Goal: Register for event/course: Sign up to attend an event or enroll in a course

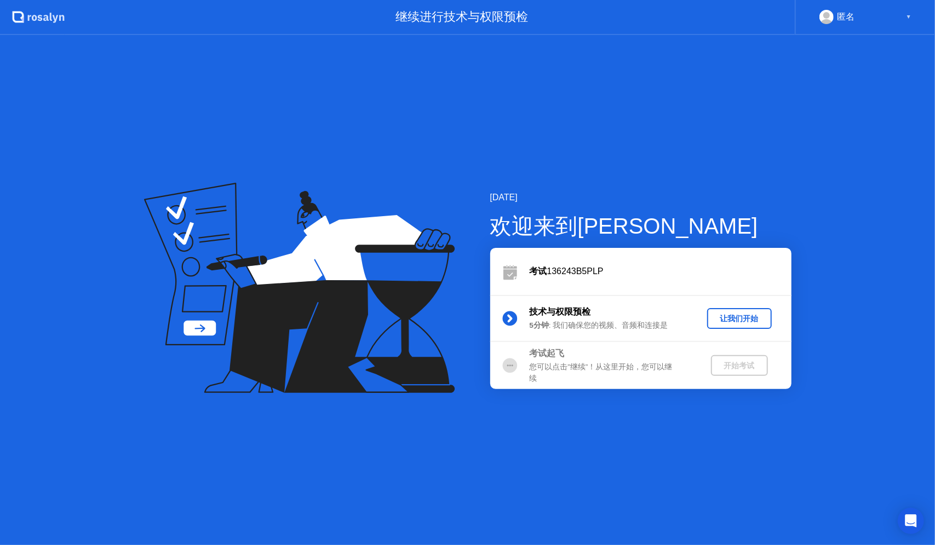
click at [747, 321] on div "让我们开始" at bounding box center [739, 319] width 56 height 10
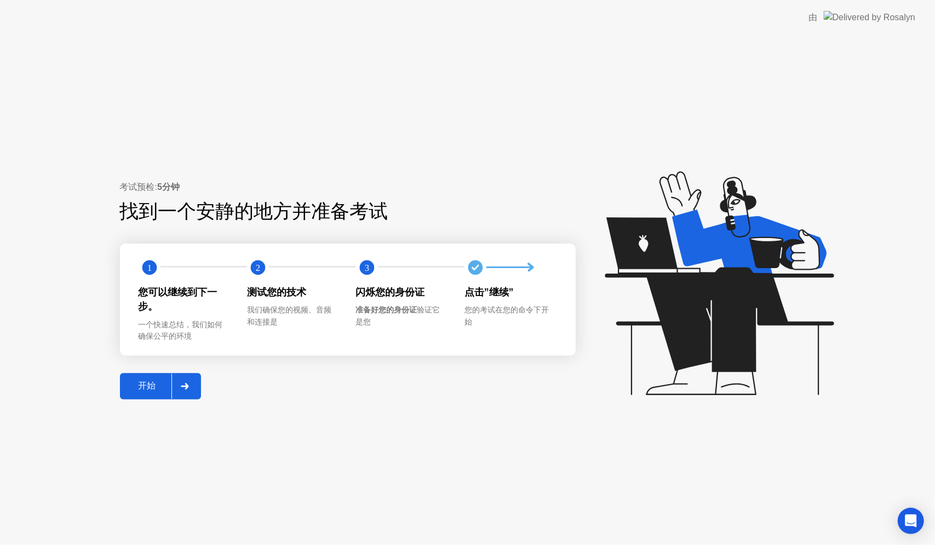
click at [151, 384] on div "开始" at bounding box center [147, 387] width 48 height 12
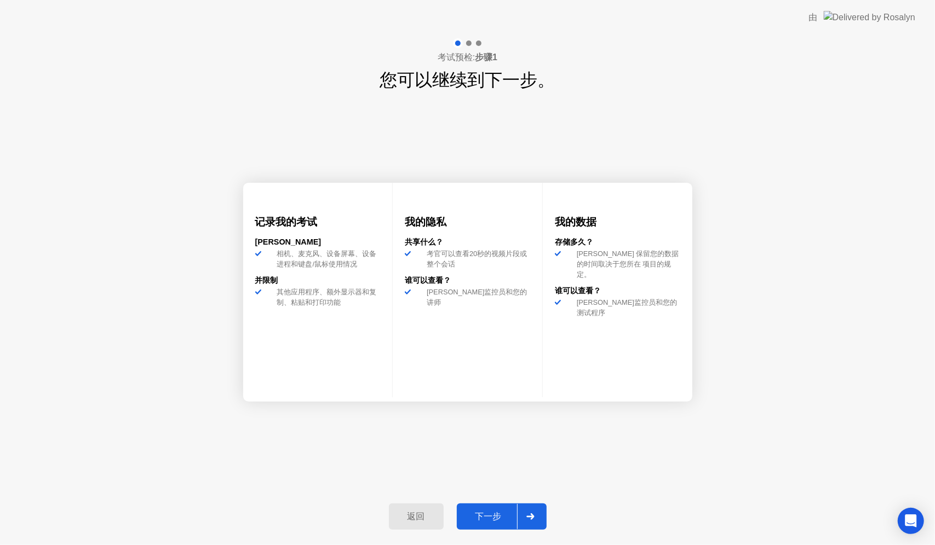
click at [502, 516] on div "下一步" at bounding box center [488, 518] width 57 height 12
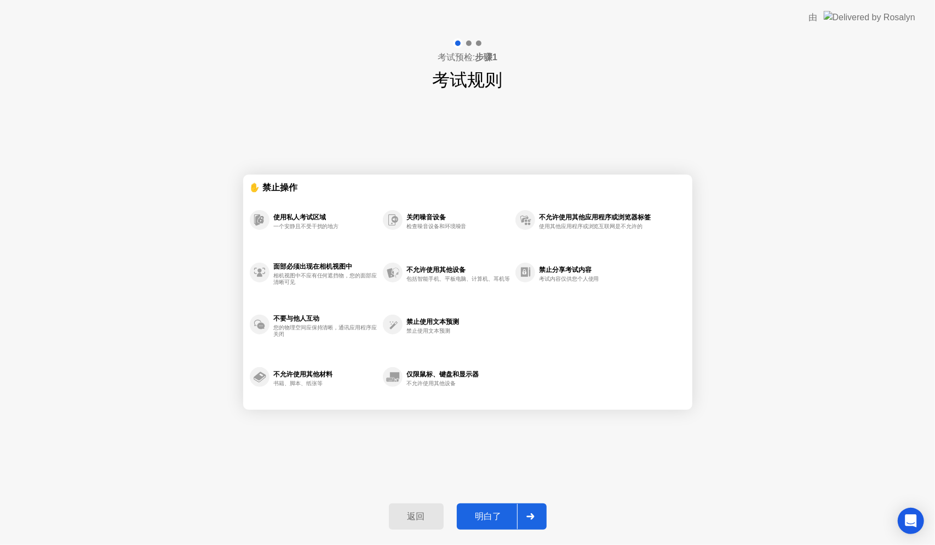
click at [498, 519] on div "明白了" at bounding box center [488, 518] width 57 height 12
select select "**********"
select select "*******"
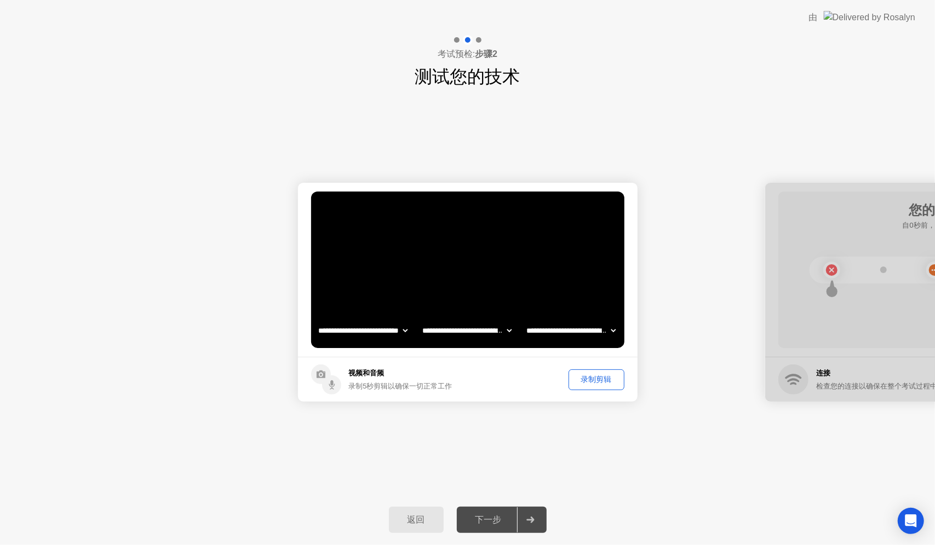
drag, startPoint x: 811, startPoint y: 231, endPoint x: 673, endPoint y: 273, distance: 144.2
click at [601, 384] on div "录制剪辑" at bounding box center [596, 380] width 48 height 10
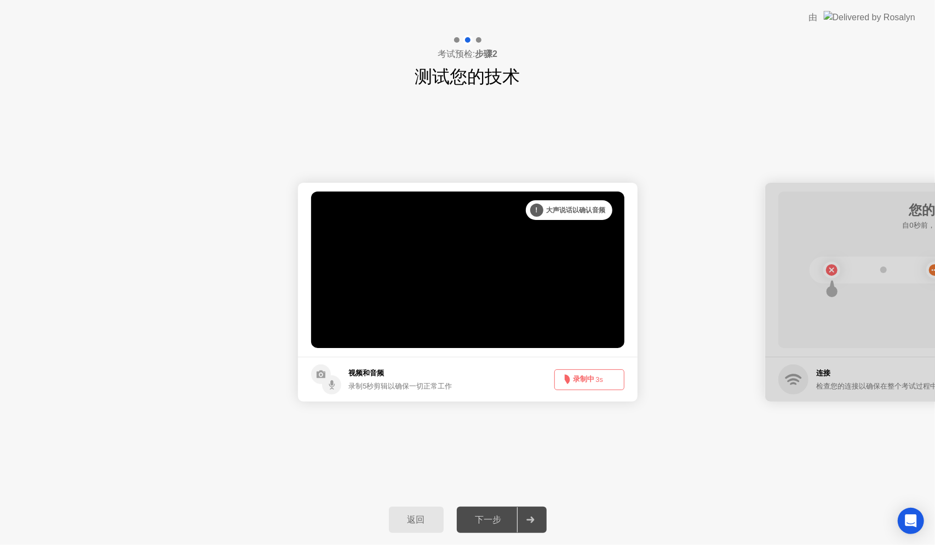
drag, startPoint x: 830, startPoint y: 218, endPoint x: 615, endPoint y: 215, distance: 215.3
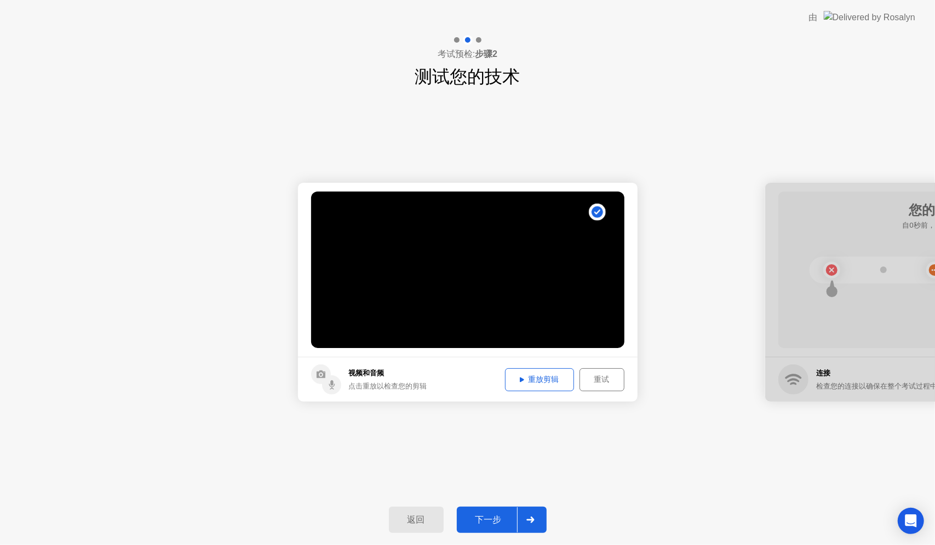
click at [503, 521] on div "下一步" at bounding box center [488, 521] width 57 height 12
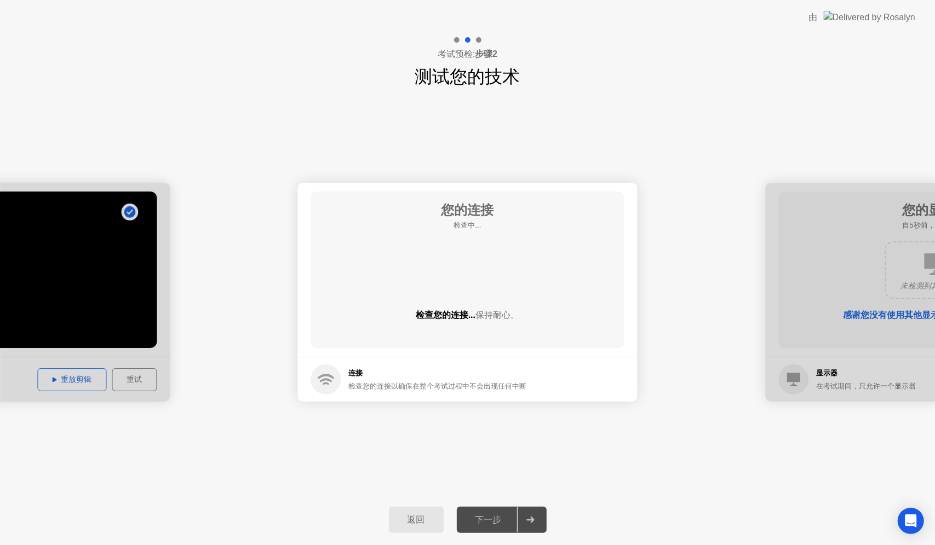
drag, startPoint x: 831, startPoint y: 353, endPoint x: 814, endPoint y: 359, distance: 18.2
click at [815, 359] on div at bounding box center [935, 292] width 340 height 219
click at [484, 525] on div "下一步" at bounding box center [488, 521] width 57 height 12
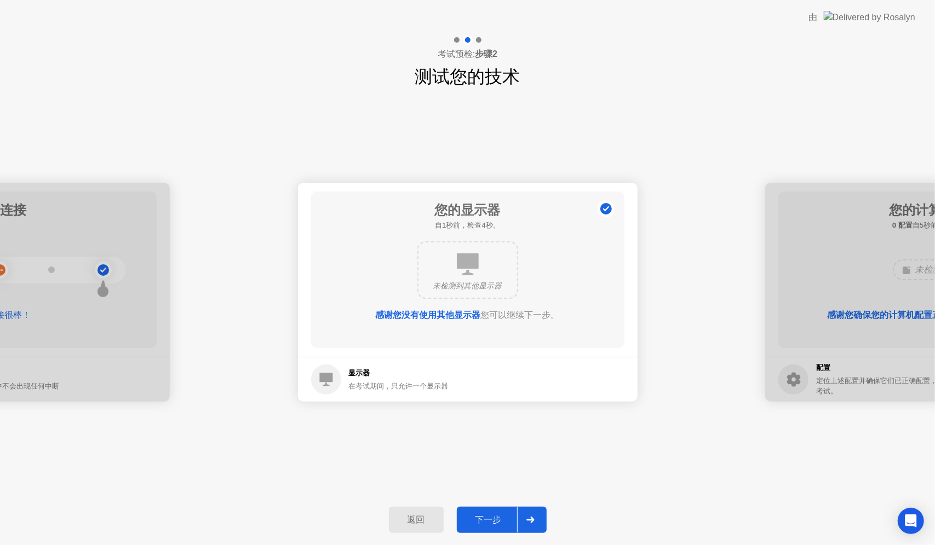
click at [486, 522] on div "下一步" at bounding box center [488, 521] width 57 height 12
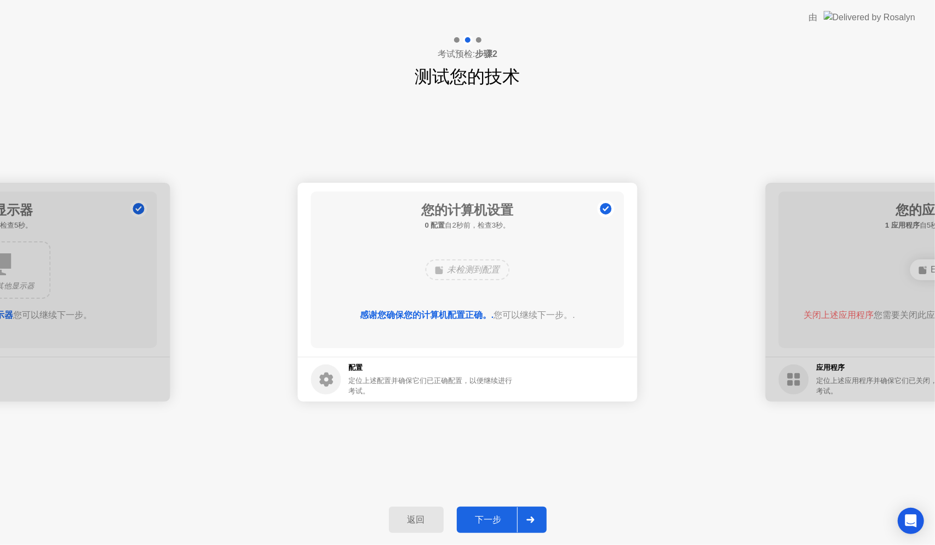
click at [487, 525] on div "下一步" at bounding box center [488, 521] width 57 height 12
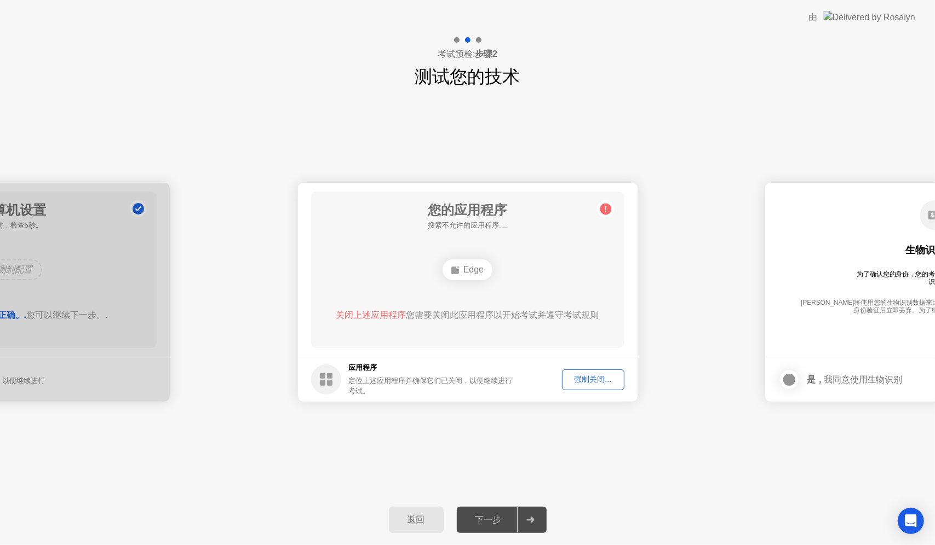
click at [579, 384] on div "强制关闭..." at bounding box center [593, 380] width 55 height 10
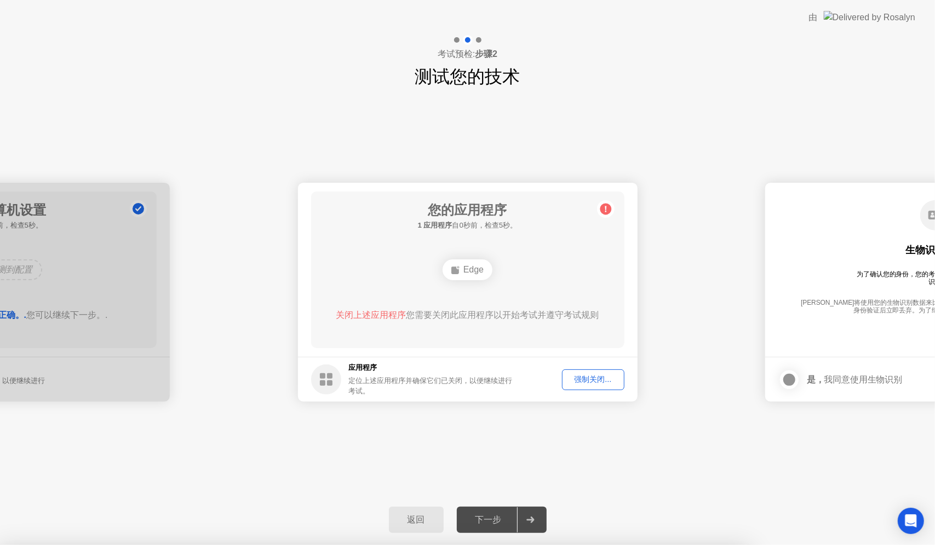
drag, startPoint x: 835, startPoint y: 336, endPoint x: 797, endPoint y: 346, distance: 38.7
click at [802, 344] on main "生物识别同意 为了确认您的身份，您的考试程序需要使用生物识别标识。 [PERSON_NAME]将使用您的生物识别数据来比较您提供的照片。所有生物识别数据将在您…" at bounding box center [935, 270] width 340 height 174
click at [853, 326] on div "生物识别同意 为了确认您的身份，您的考试程序需要使用生物识别标识。 [PERSON_NAME]将使用您的生物识别数据来比较您提供的照片。所有生物识别数据将在您…" at bounding box center [934, 262] width 313 height 141
click at [475, 279] on div "Edge" at bounding box center [468, 270] width 50 height 21
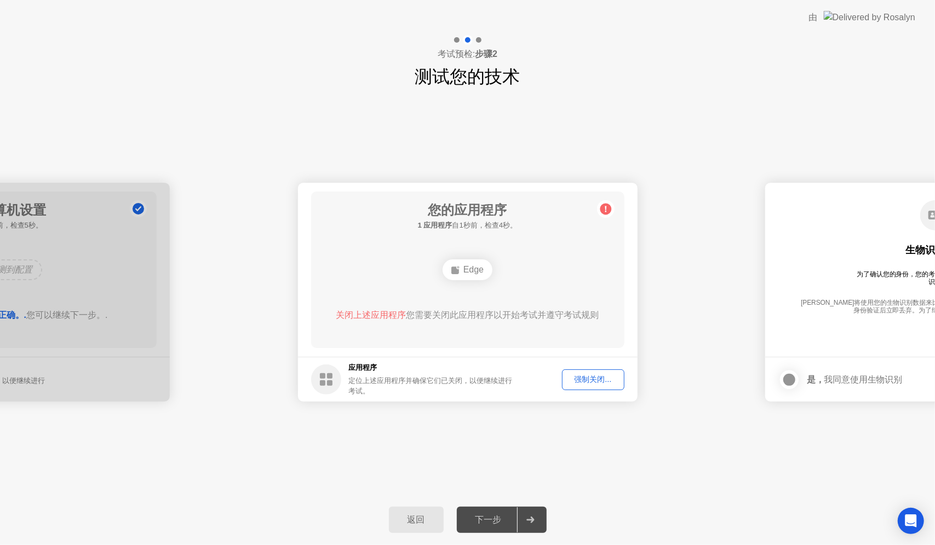
click at [371, 311] on span "关闭上述应用程序" at bounding box center [371, 315] width 70 height 9
click at [587, 380] on div "强制关闭..." at bounding box center [593, 380] width 55 height 10
drag, startPoint x: 455, startPoint y: 303, endPoint x: 456, endPoint y: 309, distance: 6.8
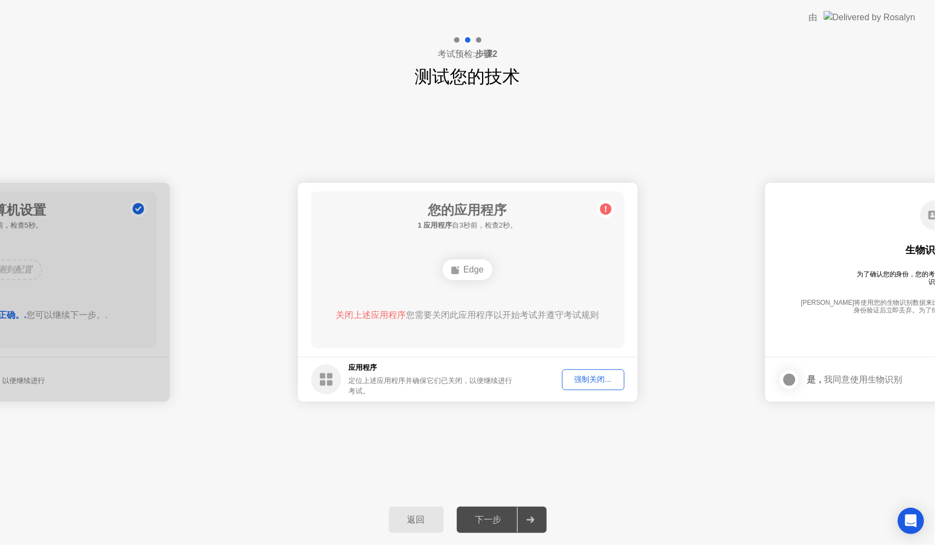
drag, startPoint x: 822, startPoint y: 310, endPoint x: 539, endPoint y: 340, distance: 284.2
drag, startPoint x: 851, startPoint y: 319, endPoint x: 843, endPoint y: 321, distance: 8.0
click at [846, 321] on div "[PERSON_NAME]将使用您的生物识别数据来比较您提供的照片。所有生物识别数据将在您的身份验证后立即丢弃。为了继续，请同意使用生物识别。" at bounding box center [934, 311] width 269 height 25
click at [842, 315] on div "[PERSON_NAME]将使用您的生物识别数据来比较您提供的照片。所有生物识别数据将在您的身份验证后立即丢弃。为了继续，请同意使用生物识别。" at bounding box center [934, 311] width 269 height 25
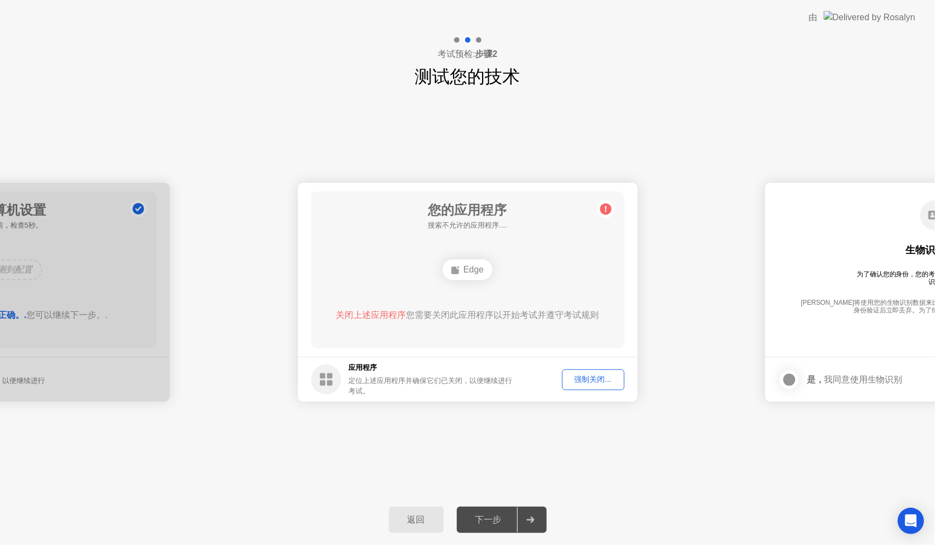
drag, startPoint x: 791, startPoint y: 325, endPoint x: 722, endPoint y: 331, distance: 68.7
drag, startPoint x: 437, startPoint y: 315, endPoint x: 491, endPoint y: 303, distance: 55.5
click at [379, 322] on div "您的应用程序 1 应用程序 自1秒前，检查4秒。 Edge 关闭上述应用程序 您需要关闭此应用程序以开始考试并遵守考试规则" at bounding box center [467, 270] width 313 height 157
drag, startPoint x: 609, startPoint y: 208, endPoint x: 604, endPoint y: 211, distance: 6.1
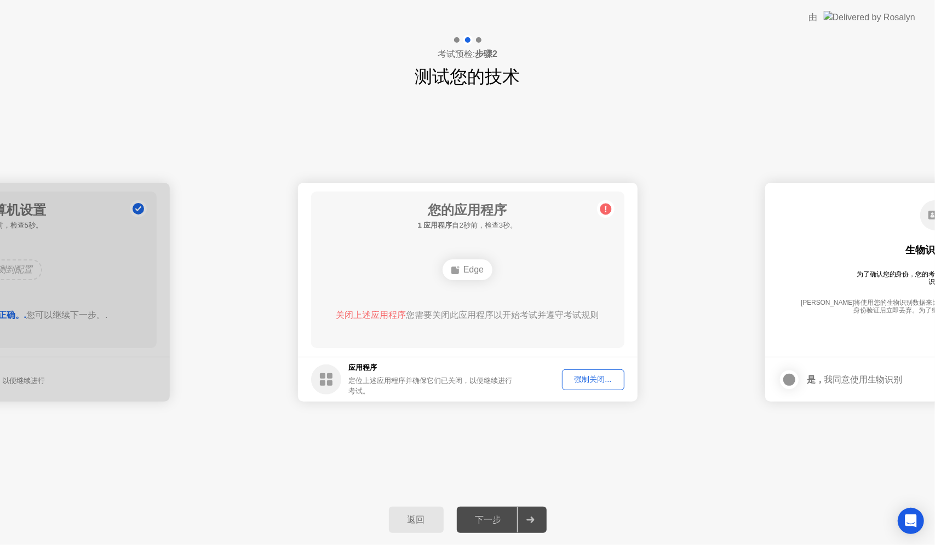
click at [607, 209] on circle at bounding box center [606, 210] width 12 height 12
click at [604, 210] on circle at bounding box center [606, 210] width 12 height 12
drag, startPoint x: 670, startPoint y: 223, endPoint x: 860, endPoint y: 243, distance: 191.0
drag, startPoint x: 909, startPoint y: 249, endPoint x: 898, endPoint y: 245, distance: 11.6
click at [899, 246] on div "生物识别同意 为了确认您的身份，您的考试程序需要使用生物识别标识。 [PERSON_NAME]将使用您的生物识别数据来比较您提供的照片。所有生物识别数据将在您…" at bounding box center [934, 262] width 313 height 141
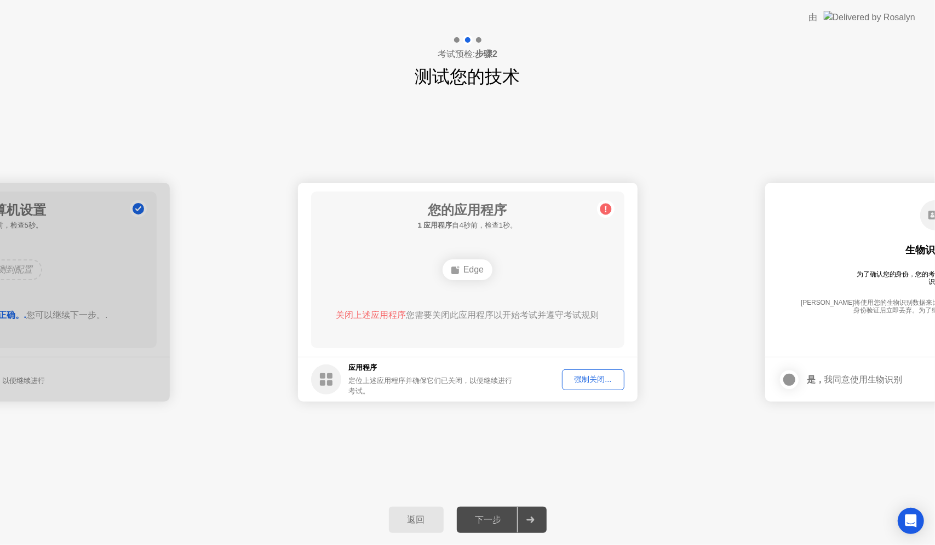
drag, startPoint x: 480, startPoint y: 372, endPoint x: 487, endPoint y: 374, distance: 7.2
click at [456, 376] on footer "应用程序 定位上述应用程序并确保它们已关闭，以便继续进行考试。 强制关闭..." at bounding box center [468, 379] width 340 height 45
click at [609, 382] on div "强制关闭..." at bounding box center [593, 380] width 55 height 10
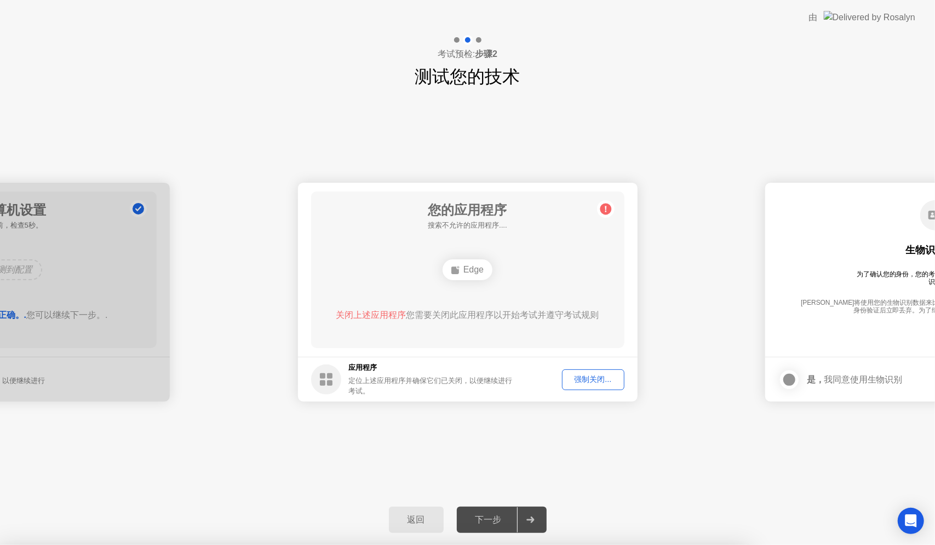
click at [358, 313] on span "关闭上述应用程序" at bounding box center [371, 315] width 70 height 9
drag, startPoint x: 472, startPoint y: 259, endPoint x: 468, endPoint y: 274, distance: 15.8
click at [470, 262] on div "Edge" at bounding box center [467, 270] width 251 height 30
click at [468, 274] on div "Edge" at bounding box center [468, 270] width 50 height 21
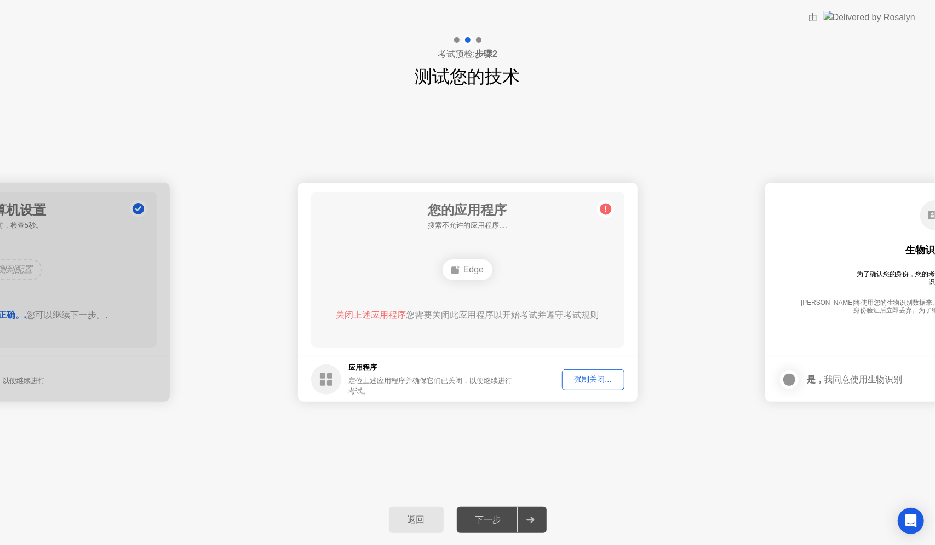
drag, startPoint x: 468, startPoint y: 274, endPoint x: 629, endPoint y: 493, distance: 271.6
click at [472, 279] on div "Edge" at bounding box center [468, 270] width 50 height 21
drag, startPoint x: 652, startPoint y: 487, endPoint x: 518, endPoint y: 509, distance: 135.4
click at [628, 492] on div "**********" at bounding box center [467, 292] width 935 height 405
click at [484, 519] on div "下一步" at bounding box center [488, 521] width 57 height 12
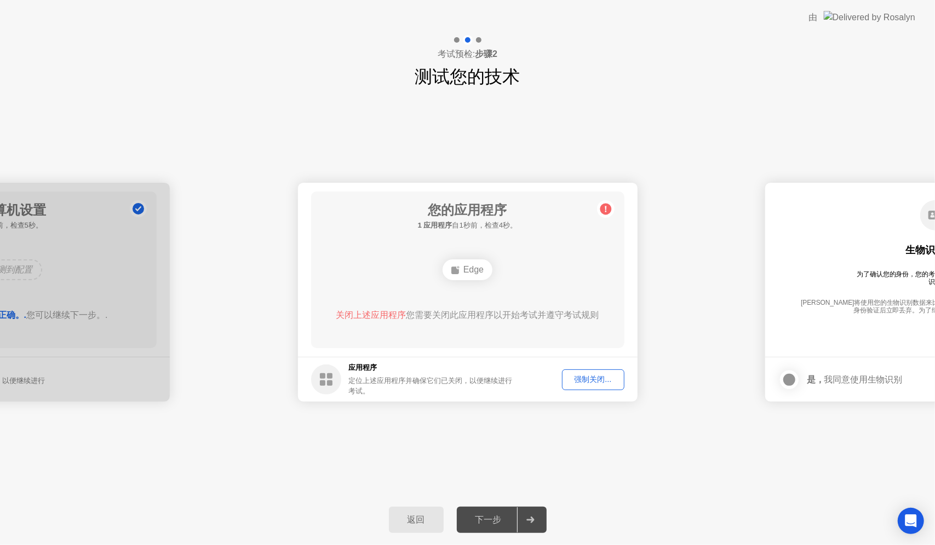
click at [486, 521] on div "下一步" at bounding box center [488, 521] width 57 height 12
drag, startPoint x: 486, startPoint y: 521, endPoint x: 491, endPoint y: 514, distance: 8.4
click at [487, 519] on div "下一步" at bounding box center [488, 521] width 57 height 12
drag, startPoint x: 491, startPoint y: 514, endPoint x: 504, endPoint y: 470, distance: 45.2
click at [495, 503] on div "返回 下一步" at bounding box center [467, 520] width 935 height 50
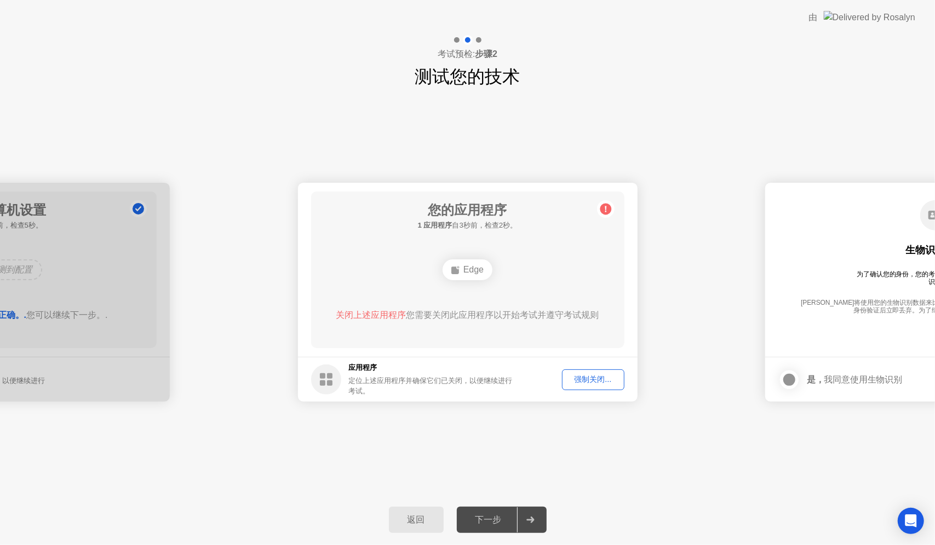
click at [311, 375] on icon at bounding box center [326, 380] width 30 height 30
click at [334, 382] on circle at bounding box center [326, 380] width 30 height 30
drag, startPoint x: 334, startPoint y: 382, endPoint x: 424, endPoint y: 386, distance: 89.9
click at [418, 386] on div "应用程序 定位上述应用程序并确保它们已关闭，以便继续进行考试。" at bounding box center [413, 380] width 204 height 34
drag, startPoint x: 360, startPoint y: 389, endPoint x: 479, endPoint y: 363, distance: 121.1
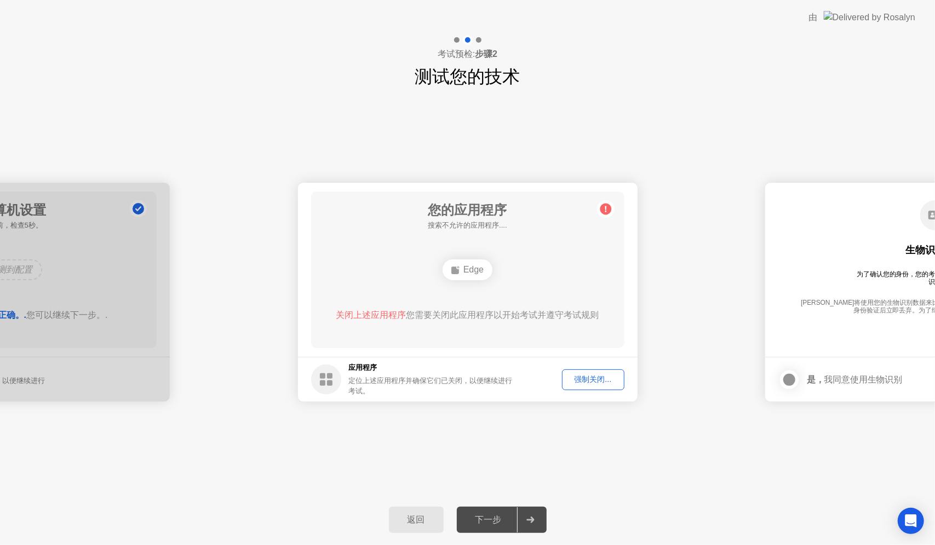
click at [372, 385] on div "定位上述应用程序并确保它们已关闭，以便继续进行考试。" at bounding box center [432, 386] width 166 height 21
drag, startPoint x: 469, startPoint y: 264, endPoint x: 463, endPoint y: 273, distance: 10.3
click at [468, 266] on div "Edge" at bounding box center [468, 270] width 50 height 21
click at [376, 320] on span "关闭上述应用程序" at bounding box center [371, 315] width 70 height 9
click at [372, 317] on span "关闭上述应用程序" at bounding box center [371, 315] width 70 height 9
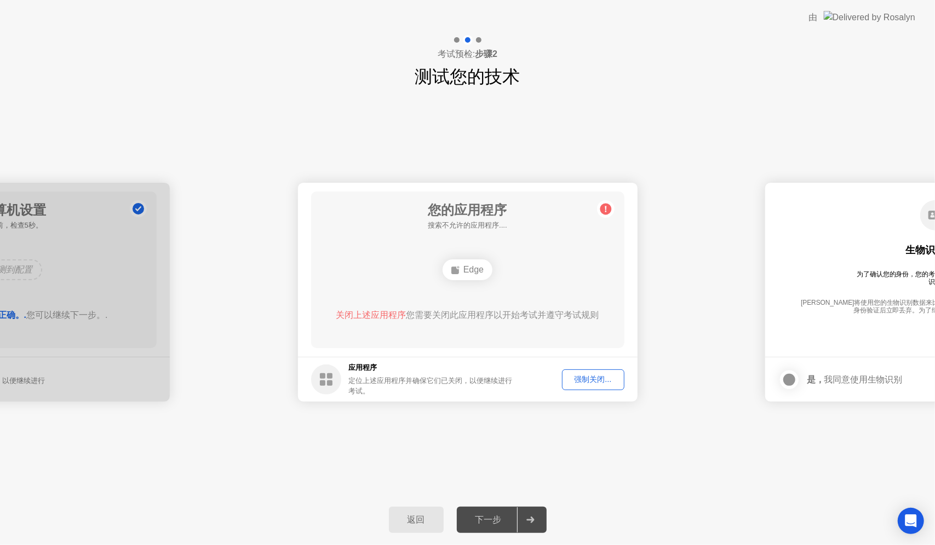
drag, startPoint x: 397, startPoint y: 312, endPoint x: 469, endPoint y: 295, distance: 73.7
click at [439, 300] on div "您的应用程序 搜索不允许的应用程序.... Edge 关闭上述应用程序 您需要关闭此应用程序以开始考试并遵守考试规则" at bounding box center [467, 270] width 313 height 157
click at [471, 273] on div "Edge" at bounding box center [468, 270] width 50 height 21
drag, startPoint x: 713, startPoint y: 467, endPoint x: 715, endPoint y: 473, distance: 6.6
click at [713, 467] on div "**********" at bounding box center [467, 292] width 935 height 405
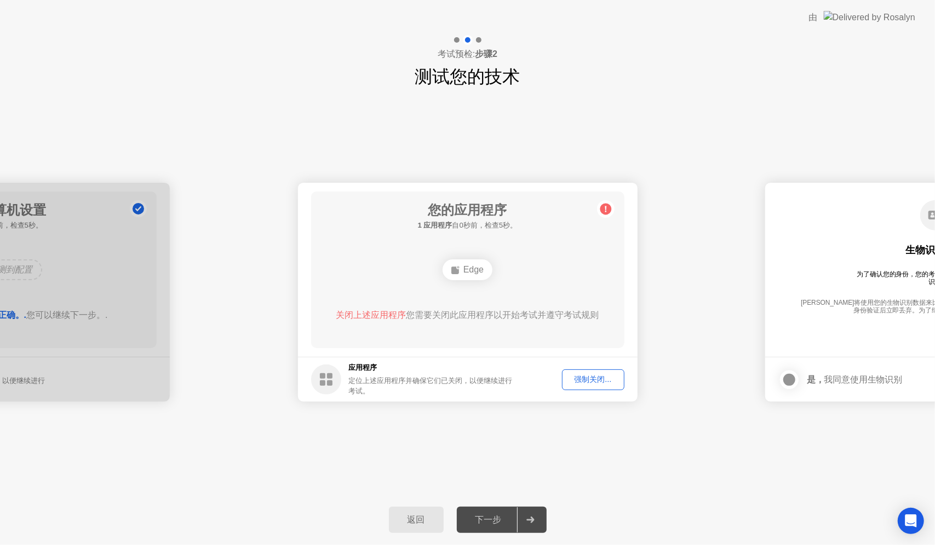
click at [614, 457] on div "**********" at bounding box center [467, 292] width 935 height 405
click at [590, 382] on div "强制关闭..." at bounding box center [593, 380] width 55 height 10
drag, startPoint x: 462, startPoint y: 296, endPoint x: 447, endPoint y: 295, distance: 14.8
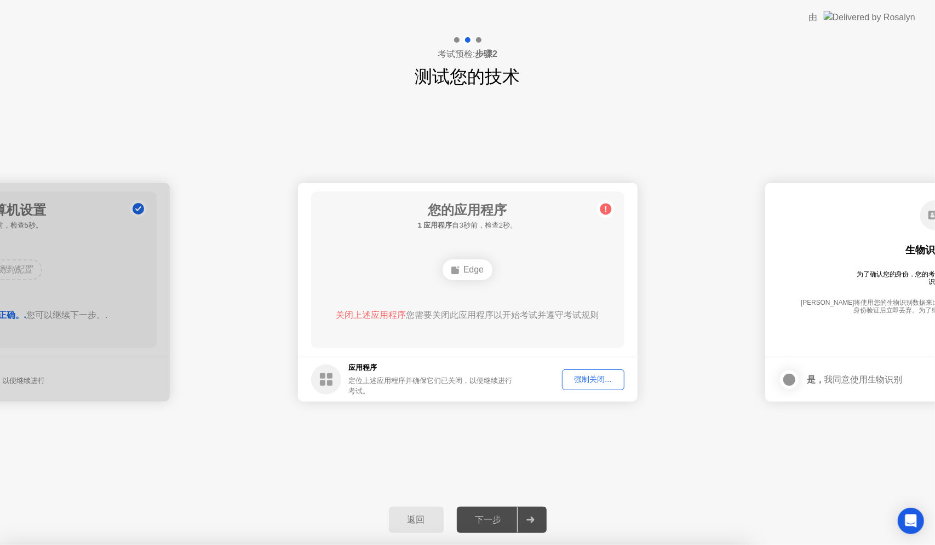
drag, startPoint x: 528, startPoint y: 344, endPoint x: 494, endPoint y: 347, distance: 34.0
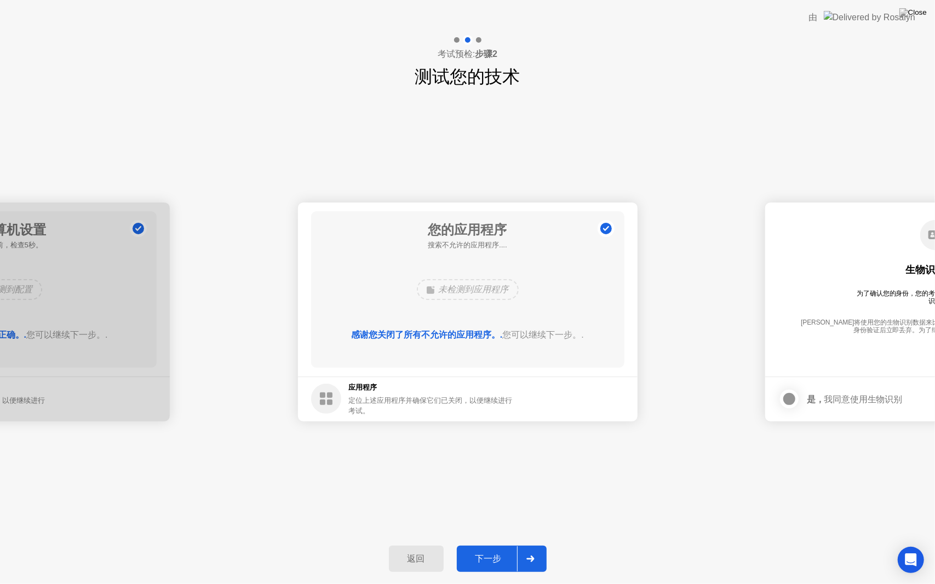
drag, startPoint x: 788, startPoint y: 354, endPoint x: 780, endPoint y: 366, distance: 14.3
click at [788, 355] on main "生物识别同意 为了确认您的身份，您的考试程序需要使用生物识别标识。 [PERSON_NAME]将使用您的生物识别数据来比较您提供的照片。所有生物识别数据将在您…" at bounding box center [935, 290] width 340 height 174
click at [856, 392] on div "是， 我同意使用生物识别" at bounding box center [840, 399] width 124 height 22
click at [485, 545] on div "下一步" at bounding box center [488, 560] width 57 height 12
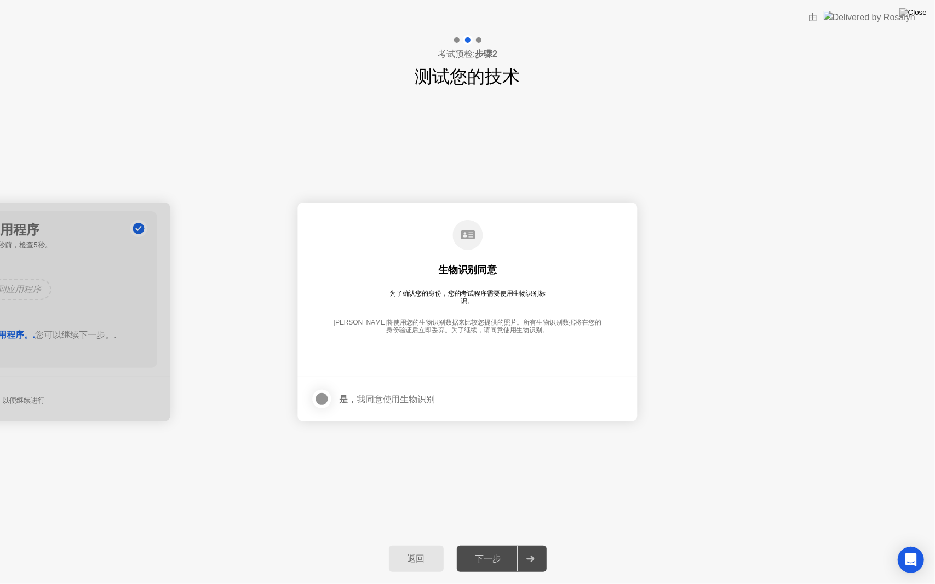
click at [485, 545] on div "下一步" at bounding box center [488, 560] width 57 height 12
drag, startPoint x: 313, startPoint y: 399, endPoint x: 325, endPoint y: 407, distance: 14.5
click at [318, 403] on div at bounding box center [321, 399] width 13 height 13
click at [493, 545] on div "下一步" at bounding box center [488, 560] width 57 height 12
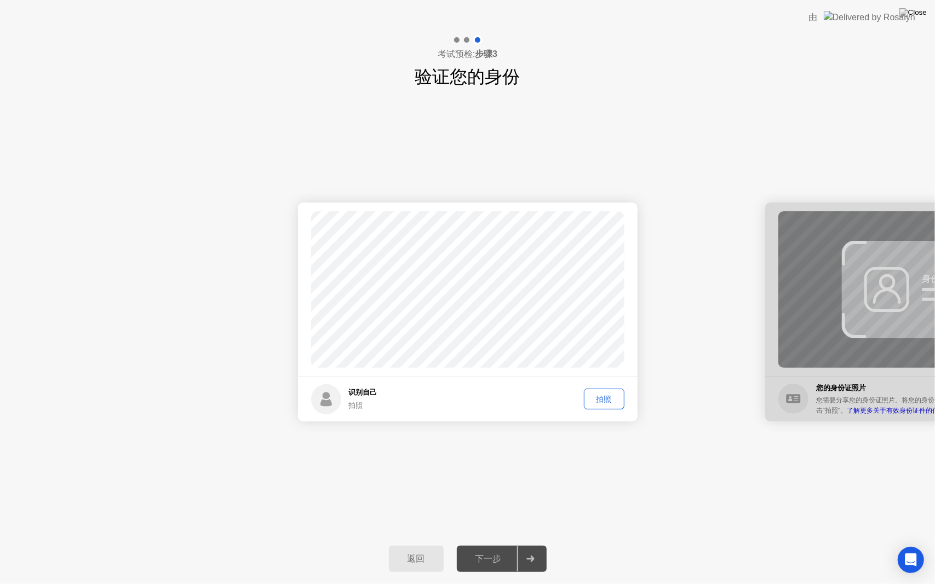
click at [600, 402] on div "拍照" at bounding box center [604, 399] width 33 height 10
click at [477, 545] on div "下一步" at bounding box center [488, 560] width 57 height 12
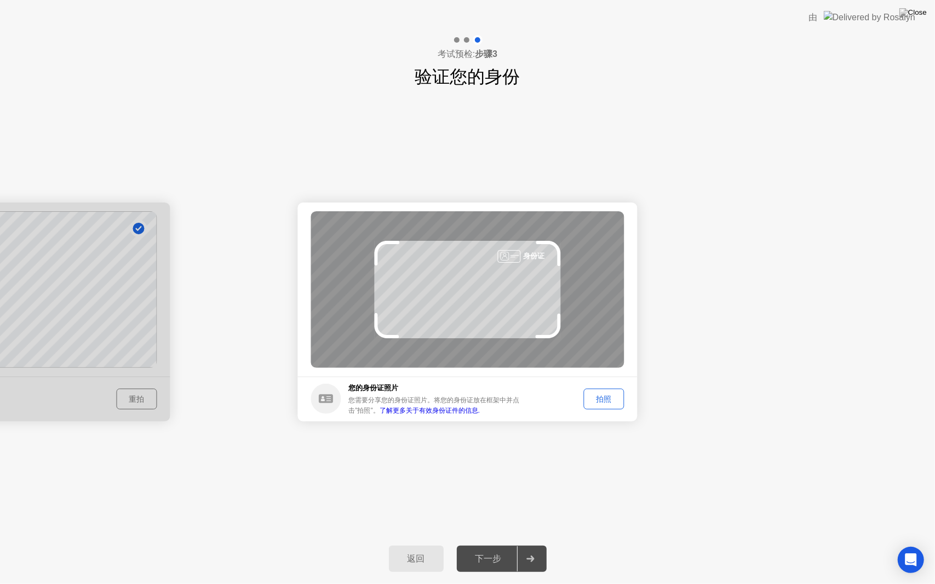
click at [612, 404] on div "拍照" at bounding box center [604, 399] width 33 height 10
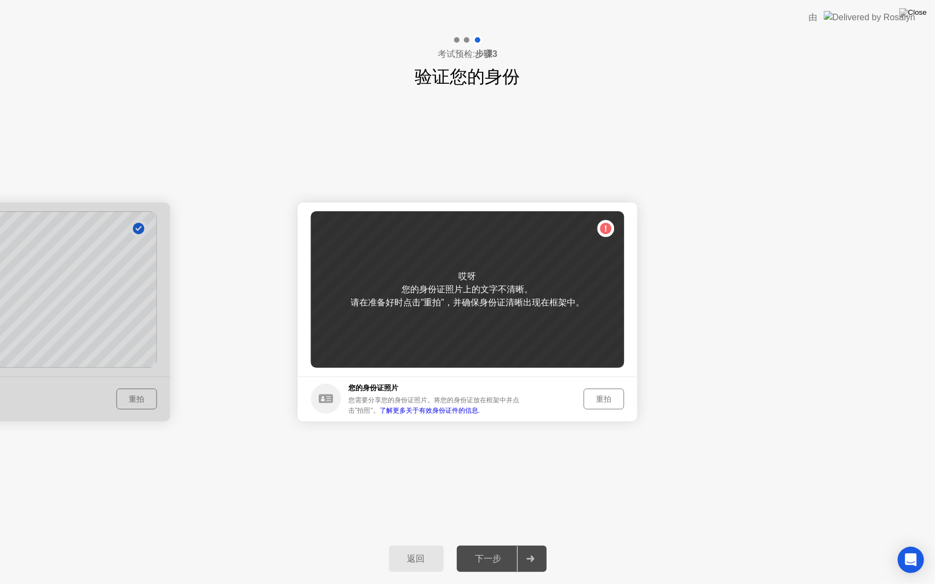
click at [602, 403] on div "重拍" at bounding box center [604, 399] width 33 height 10
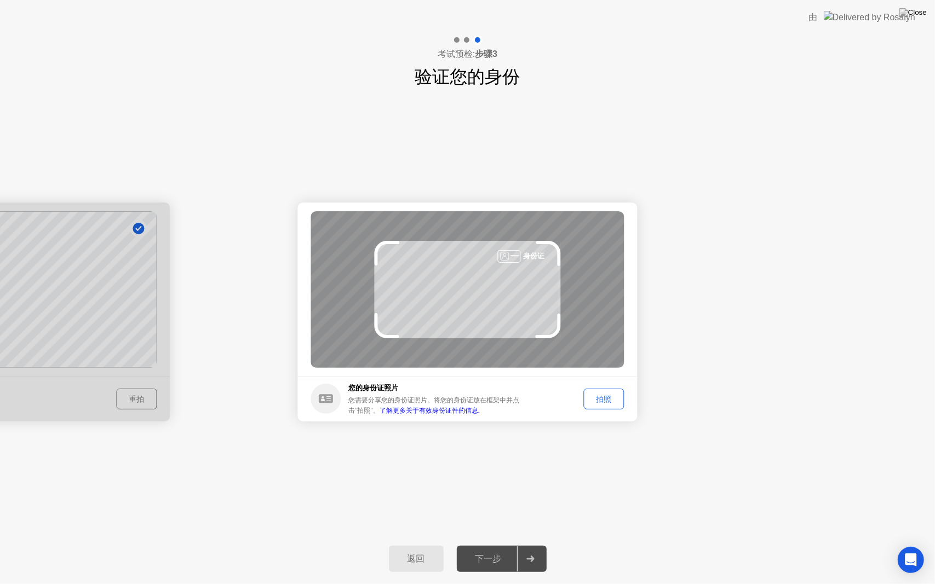
click at [595, 404] on div "拍照" at bounding box center [604, 399] width 33 height 10
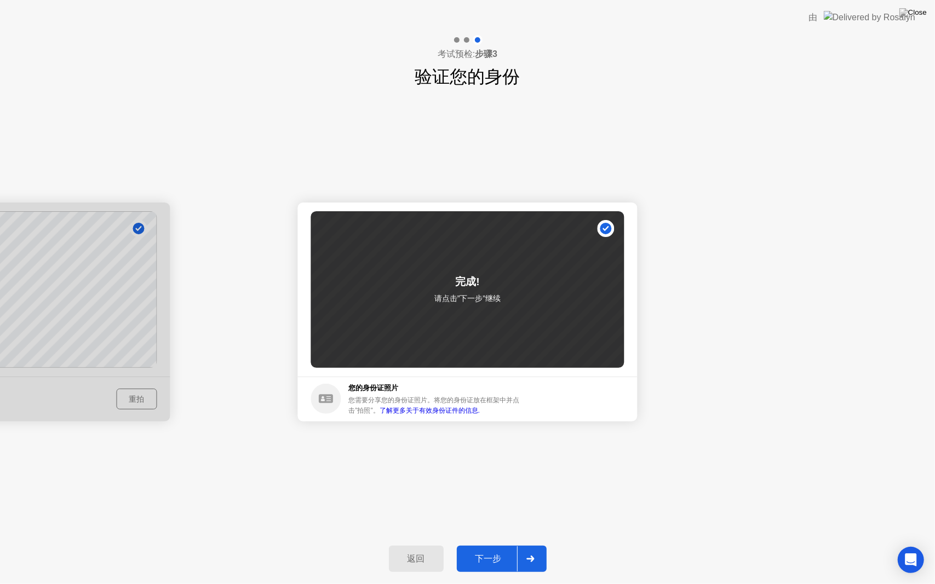
click at [485, 545] on button "下一步" at bounding box center [502, 559] width 90 height 26
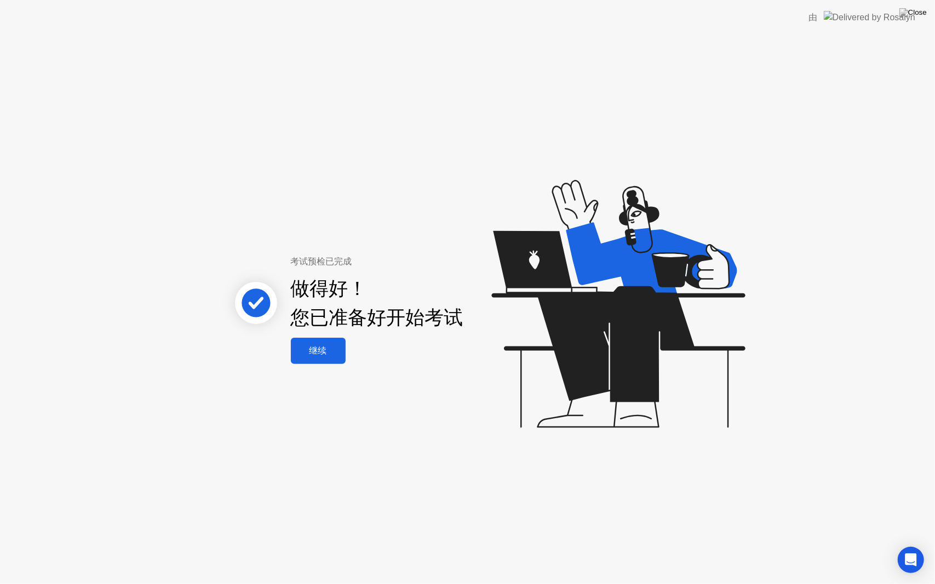
drag, startPoint x: 324, startPoint y: 337, endPoint x: 323, endPoint y: 351, distance: 13.7
click at [325, 338] on div "考试预检已完成 做得好！ 您已准备好开始考试 继续" at bounding box center [369, 309] width 296 height 109
click at [323, 354] on div "继续" at bounding box center [318, 352] width 48 height 12
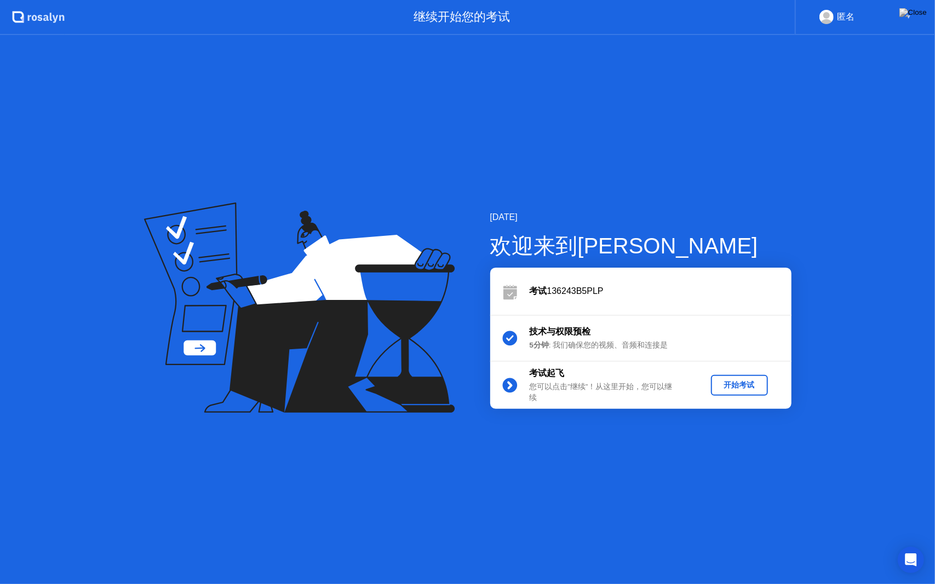
click at [739, 382] on div "开始考试" at bounding box center [739, 385] width 48 height 10
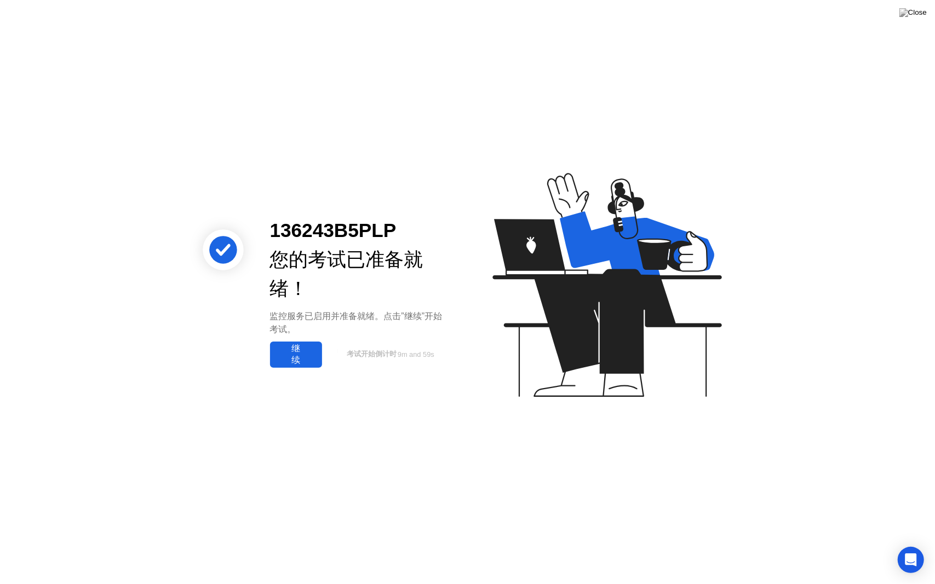
click at [419, 397] on div "136243B5PLP 您的考试已准备就绪！ 监控服务已启用并准备就绪。点击”继续”开始考试。 继续 考试开始倒计时 9m and 59s" at bounding box center [467, 292] width 935 height 584
click at [306, 363] on div "继续" at bounding box center [295, 354] width 45 height 23
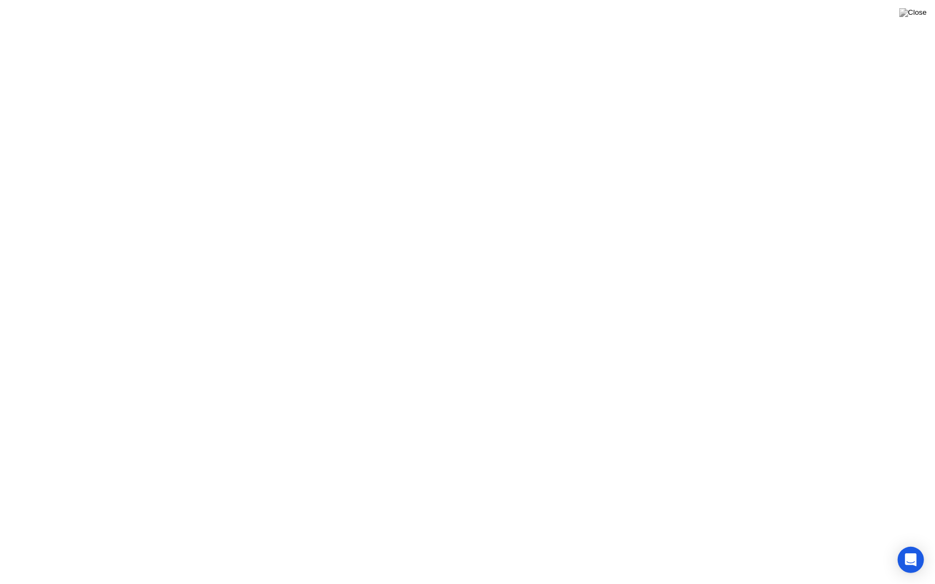
click button "考试规则"
